Goal: Information Seeking & Learning: Understand process/instructions

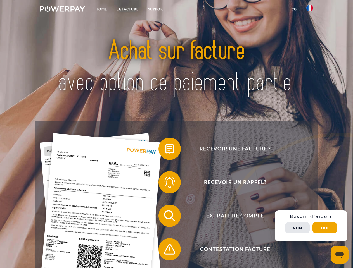
click at [62, 10] on img at bounding box center [62, 9] width 45 height 6
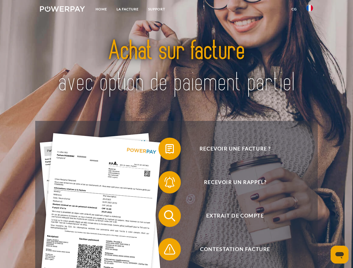
click at [310, 10] on img at bounding box center [309, 8] width 7 height 7
click at [294, 9] on link "CG" at bounding box center [294, 9] width 15 height 10
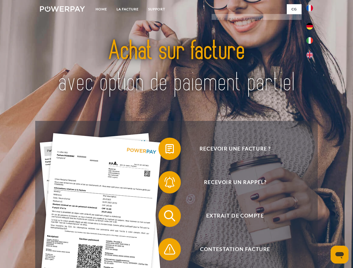
click at [165, 150] on span at bounding box center [161, 149] width 28 height 28
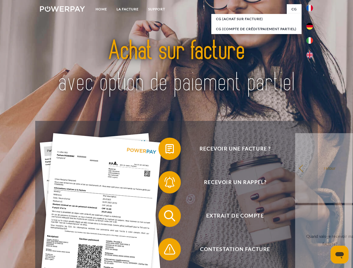
click at [295, 184] on link "retour" at bounding box center [330, 168] width 70 height 70
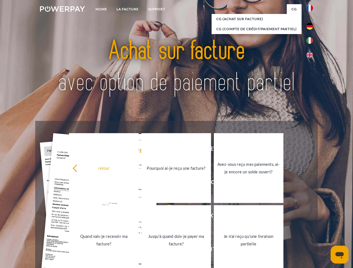
click at [139, 217] on link "Quand vais-je recevoir ma facture?" at bounding box center [104, 240] width 70 height 70
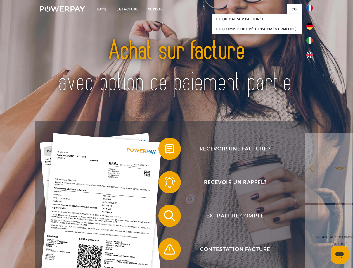
click at [165, 251] on span at bounding box center [161, 250] width 28 height 28
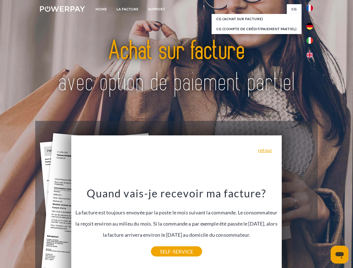
click at [297, 227] on span "Extrait de compte" at bounding box center [235, 216] width 137 height 22
click at [325, 228] on header "Home LA FACTURE Support" at bounding box center [176, 193] width 353 height 386
